Goal: Find contact information: Find contact information

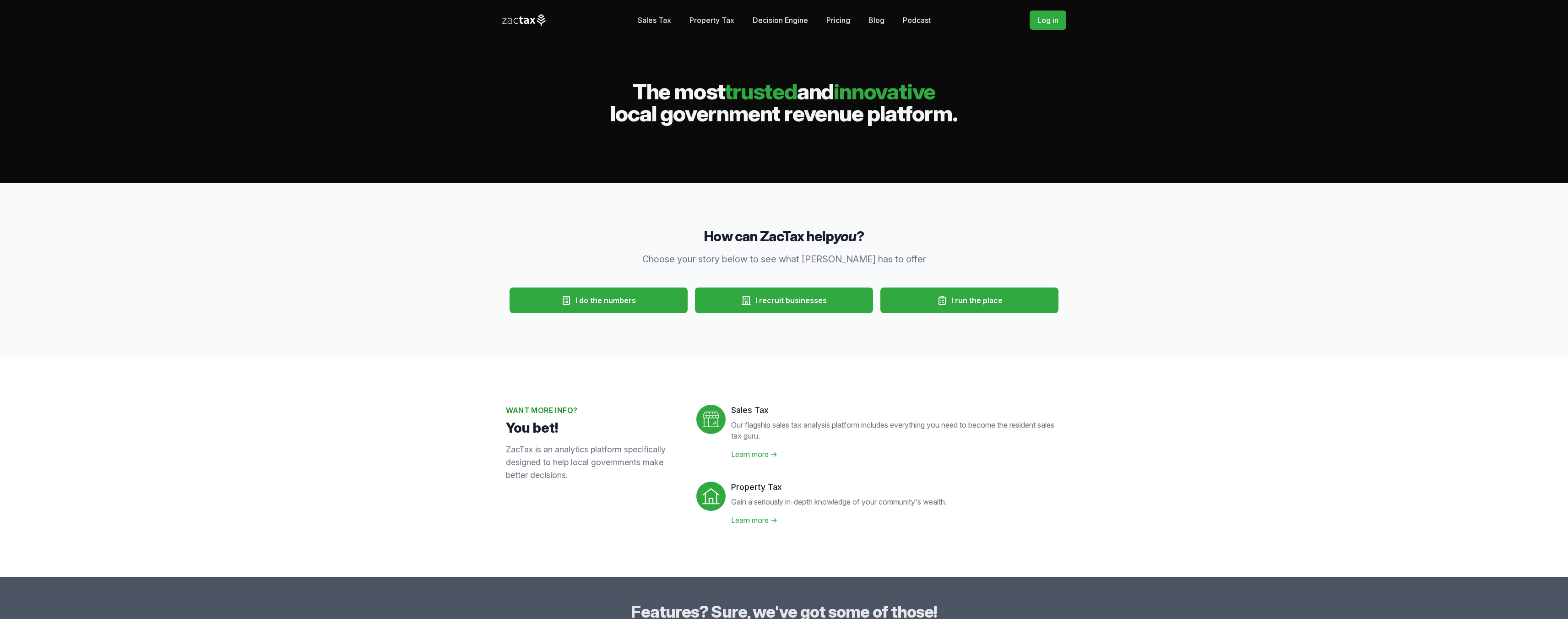
click at [519, 21] on icon at bounding box center [524, 20] width 44 height 12
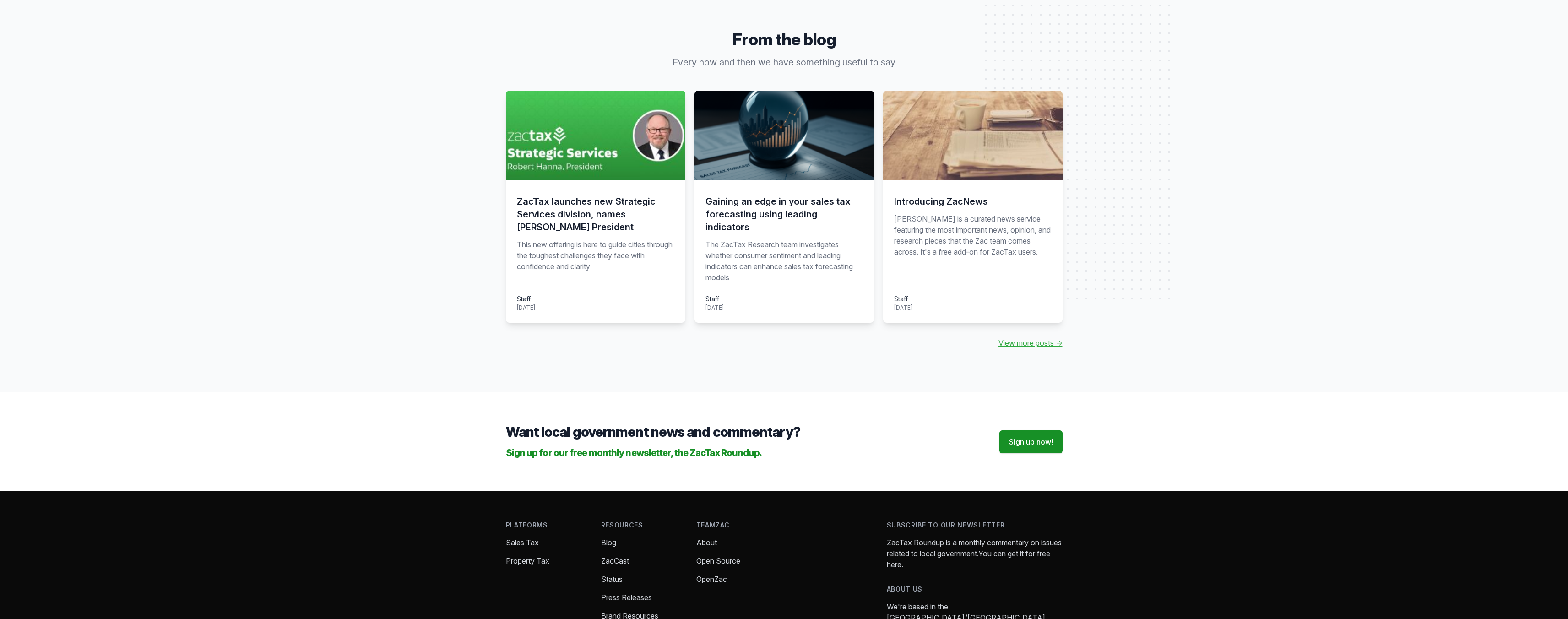
scroll to position [892, 0]
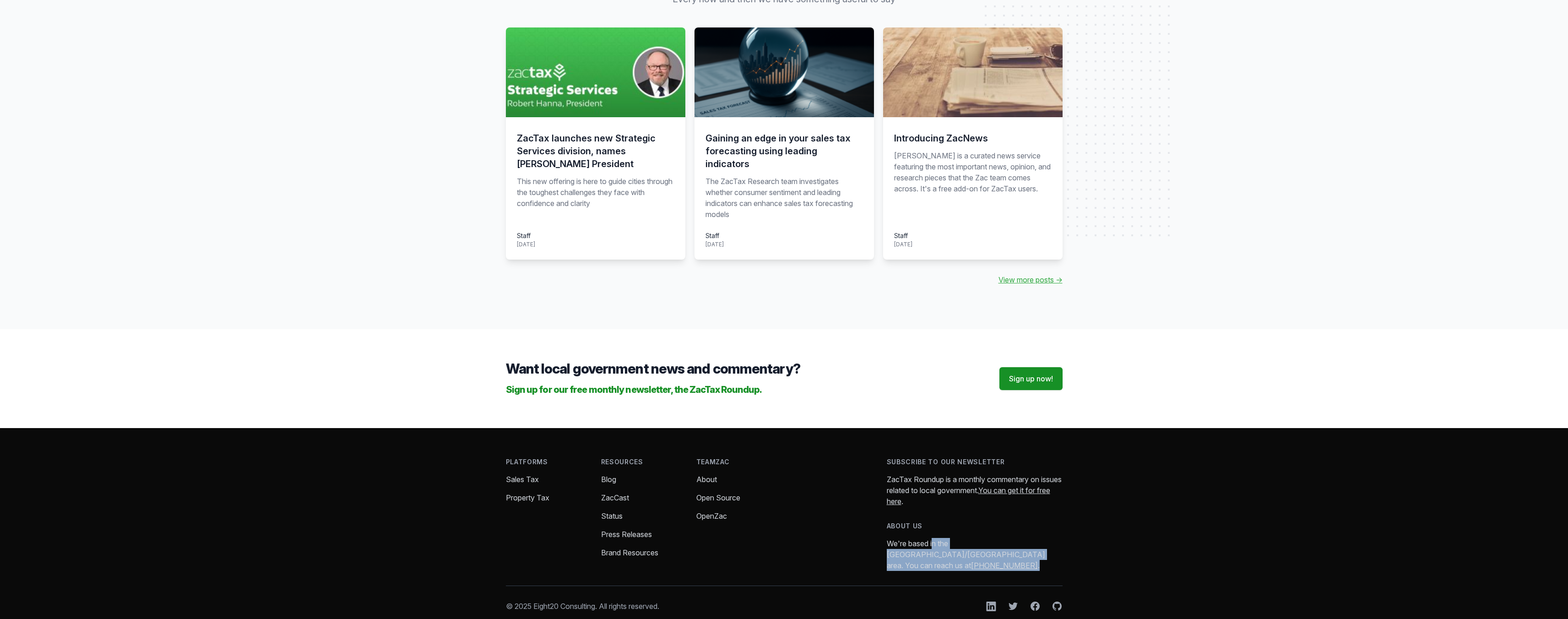
drag, startPoint x: 883, startPoint y: 531, endPoint x: 1001, endPoint y: 551, distance: 119.7
click at [992, 547] on div "Platforms Sales Tax Property Tax Stories Resources Blog ZacCast Status Press Re…" at bounding box center [784, 514] width 557 height 114
click at [1006, 552] on div "Platforms Sales Tax Property Tax Stories Resources Blog ZacCast Status Press Re…" at bounding box center [784, 534] width 586 height 213
